Goal: Find specific page/section: Find specific page/section

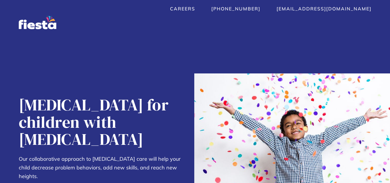
click at [215, 5] on div "Careers [PHONE_NUMBER] [EMAIL_ADDRESS][DOMAIN_NAME] Services About  About Cont…" at bounding box center [195, 18] width 390 height 37
click at [195, 9] on link "Careers" at bounding box center [182, 9] width 25 height 6
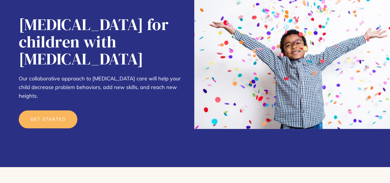
scroll to position [78, 0]
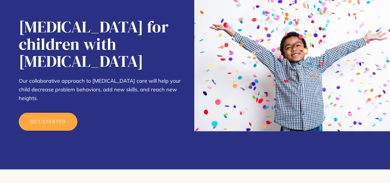
click at [56, 113] on link "get started" at bounding box center [48, 122] width 59 height 18
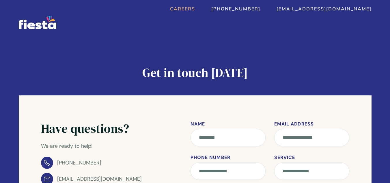
click at [195, 9] on link "Careers" at bounding box center [182, 9] width 25 height 6
